Goal: Go to known website: Go to known website

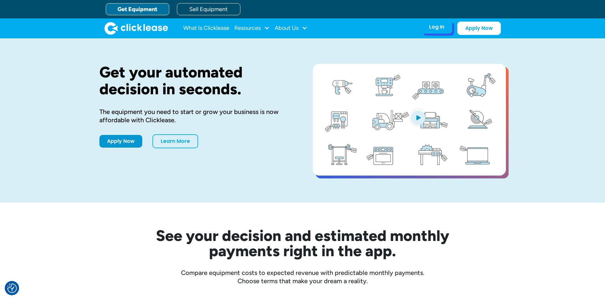
click at [439, 24] on div "Log In" at bounding box center [436, 27] width 15 height 6
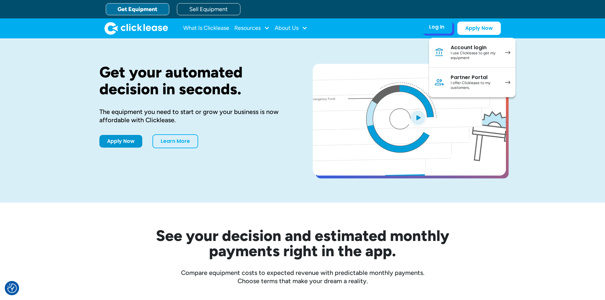
click at [448, 82] on link "Partner Portal I offer Clicklease to my customers." at bounding box center [472, 83] width 86 height 30
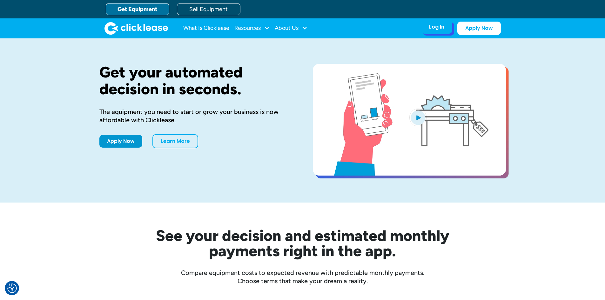
click at [430, 29] on div "Log In" at bounding box center [436, 27] width 15 height 6
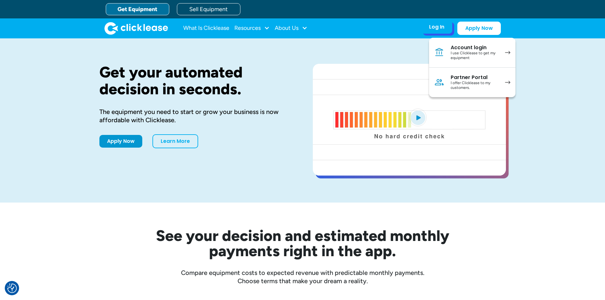
click at [462, 83] on div "I offer Clicklease to my customers." at bounding box center [474, 86] width 48 height 10
